Goal: Task Accomplishment & Management: Manage account settings

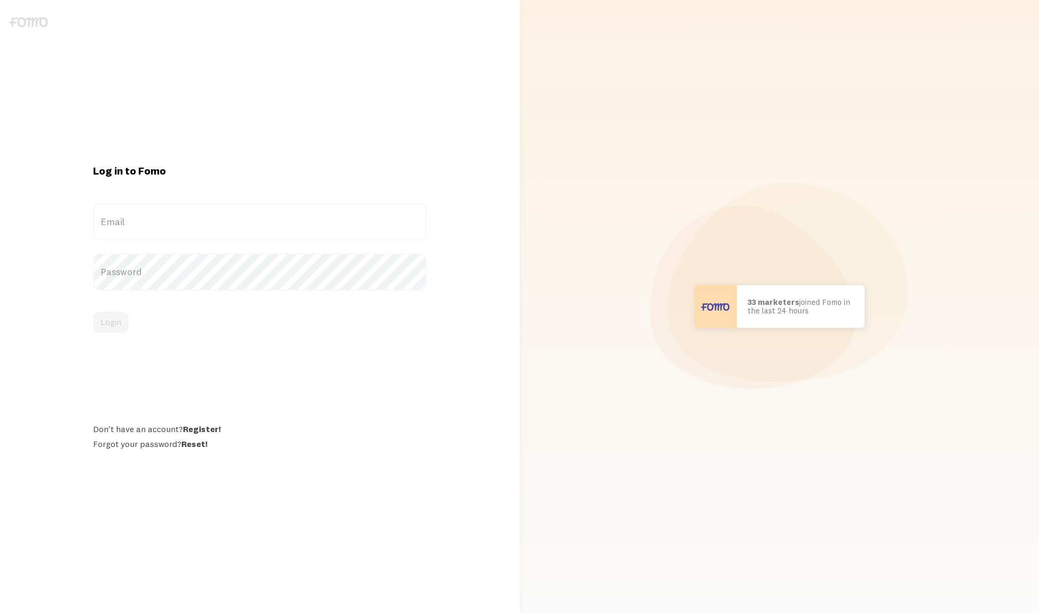
click at [191, 214] on label "Email" at bounding box center [260, 221] width 334 height 37
click at [191, 214] on input "Email" at bounding box center [260, 221] width 334 height 37
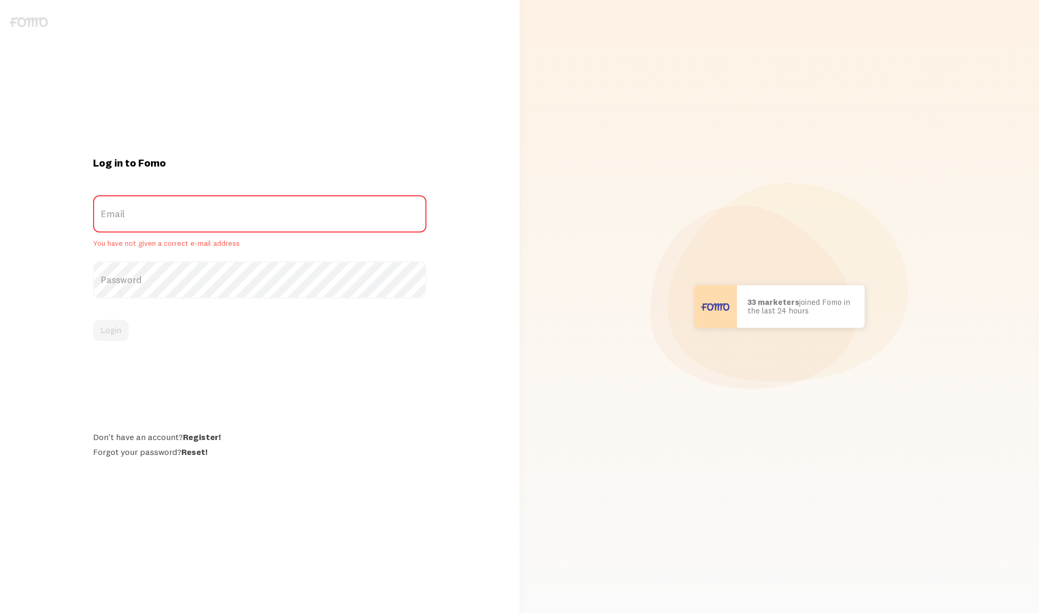
click at [184, 217] on label "Email" at bounding box center [260, 213] width 334 height 37
click at [184, 217] on input "Email" at bounding box center [260, 213] width 334 height 37
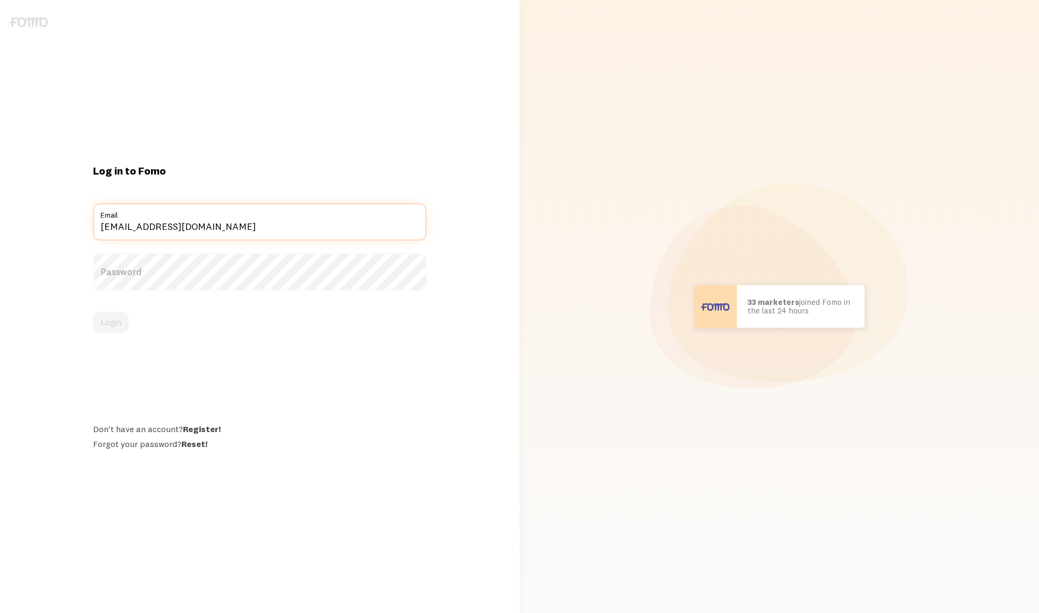
type input "[EMAIL_ADDRESS][DOMAIN_NAME]"
click at [93, 312] on button "Login" at bounding box center [111, 322] width 36 height 21
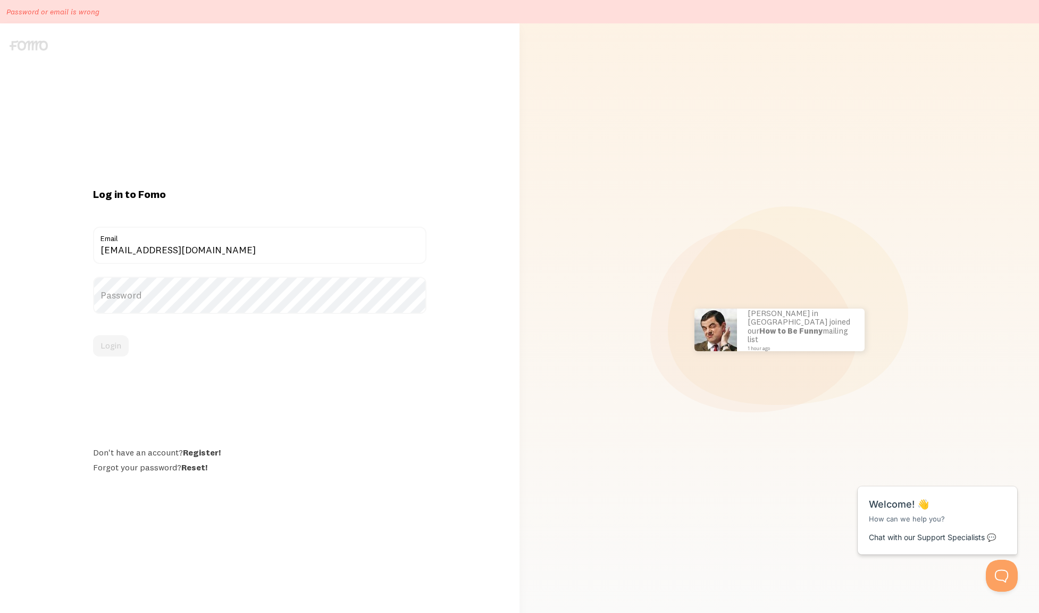
click at [174, 291] on label "Password" at bounding box center [260, 295] width 334 height 37
click at [116, 349] on button "Login" at bounding box center [111, 345] width 36 height 21
